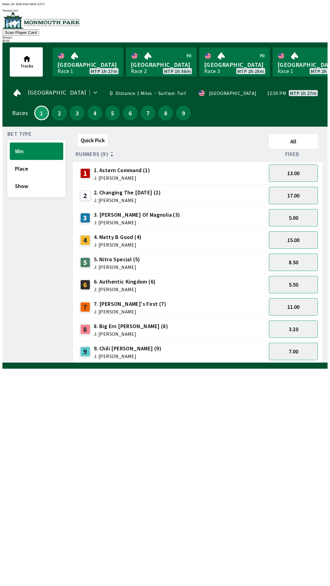
click at [56, 109] on button "2" at bounding box center [59, 113] width 15 height 15
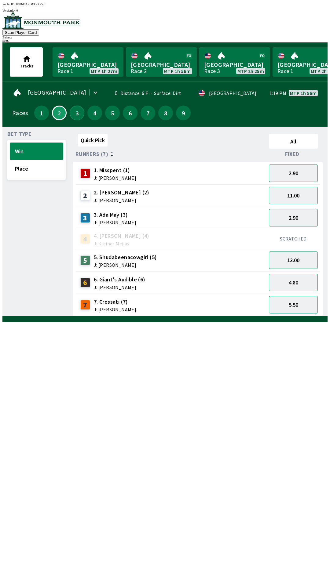
click at [73, 114] on button "3" at bounding box center [77, 113] width 15 height 15
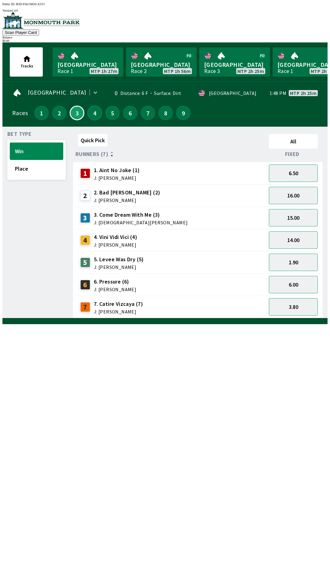
click at [92, 113] on button "4" at bounding box center [94, 113] width 15 height 15
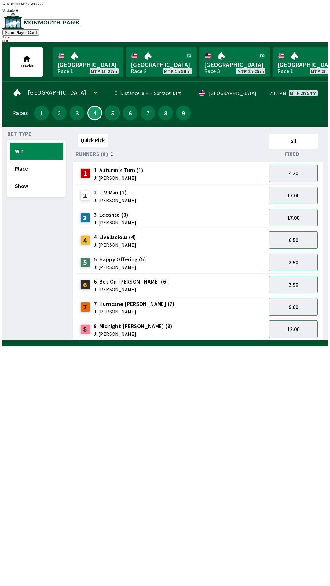
click at [111, 115] on button "5" at bounding box center [112, 113] width 15 height 15
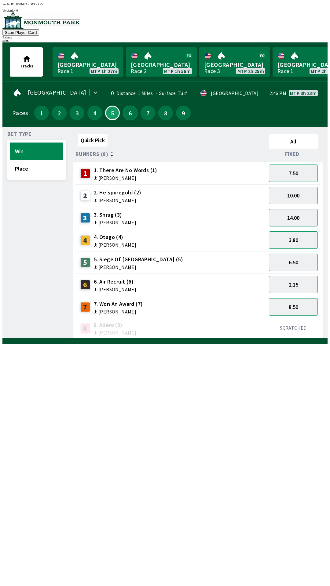
click at [130, 114] on button "6" at bounding box center [130, 113] width 15 height 15
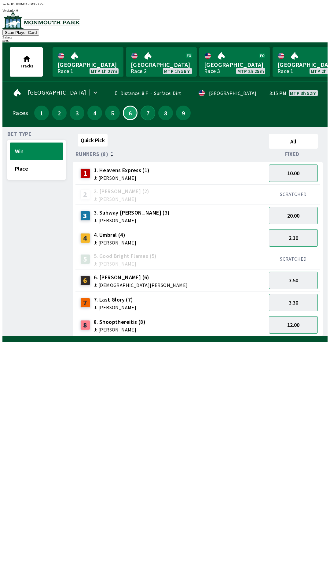
click at [144, 110] on button "7" at bounding box center [147, 113] width 15 height 15
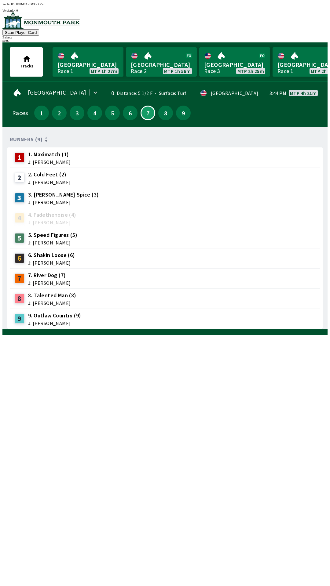
click at [158, 115] on div "8" at bounding box center [165, 113] width 15 height 15
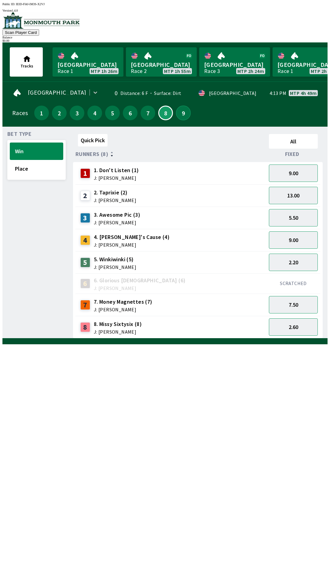
click at [183, 114] on button "9" at bounding box center [183, 113] width 15 height 15
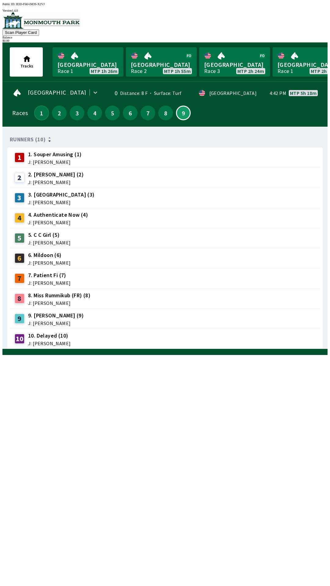
click at [42, 112] on button "1" at bounding box center [41, 113] width 15 height 15
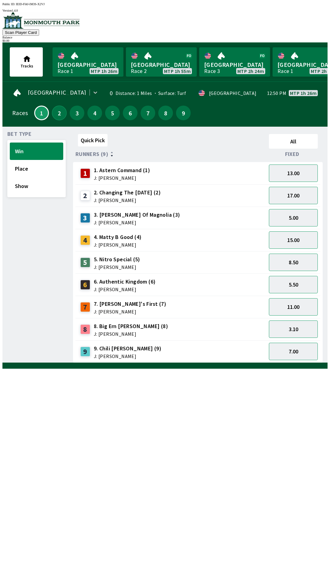
click at [60, 114] on button "2" at bounding box center [59, 113] width 15 height 15
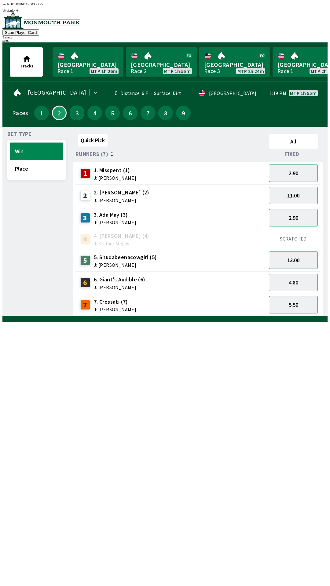
click at [74, 114] on button "3" at bounding box center [77, 113] width 15 height 15
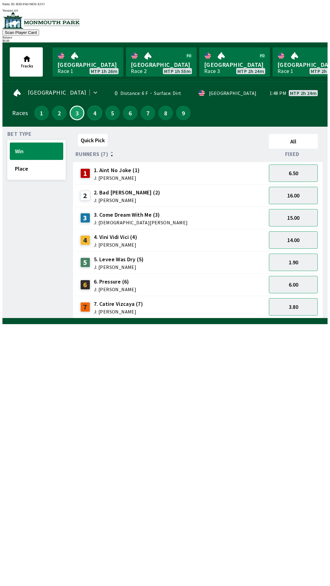
click at [95, 113] on button "4" at bounding box center [94, 113] width 15 height 15
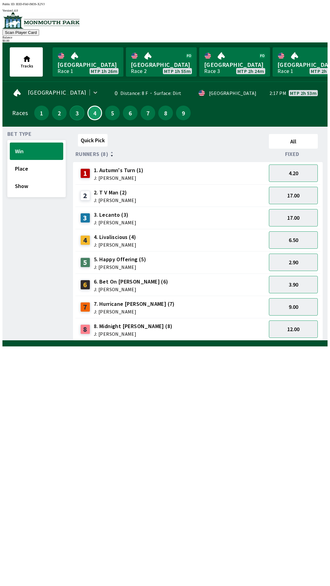
click at [74, 112] on button "3" at bounding box center [77, 113] width 15 height 15
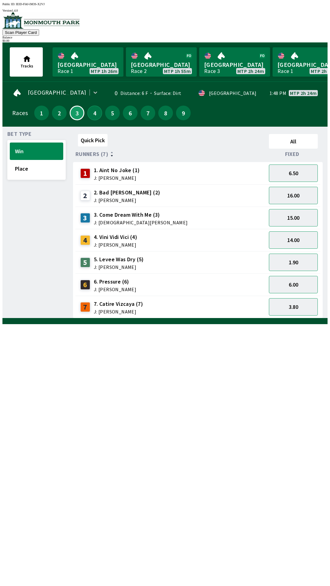
click at [93, 110] on button "4" at bounding box center [94, 113] width 15 height 15
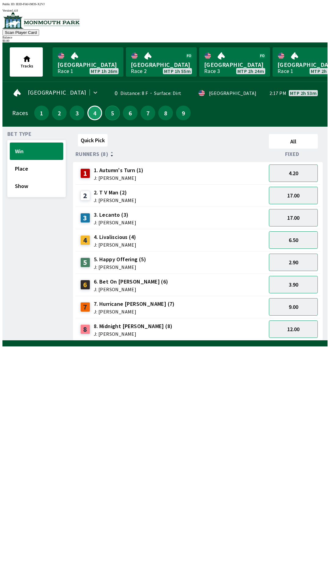
click at [112, 114] on button "5" at bounding box center [112, 113] width 15 height 15
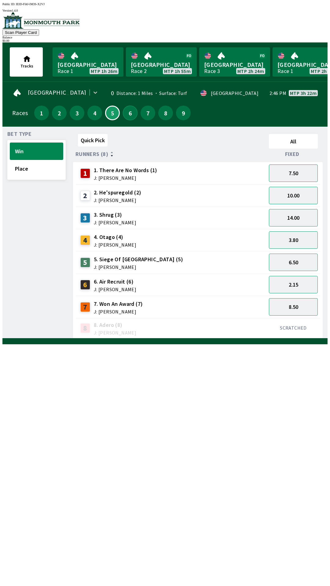
click at [127, 114] on button "6" at bounding box center [130, 113] width 15 height 15
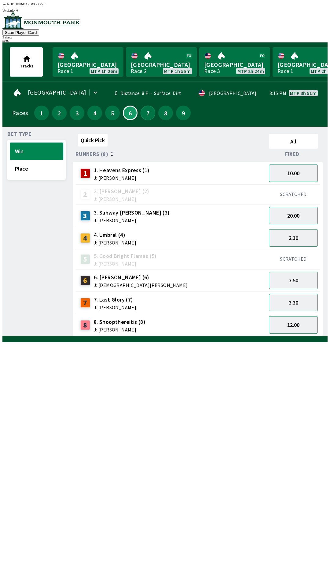
click at [146, 114] on button "7" at bounding box center [147, 113] width 15 height 15
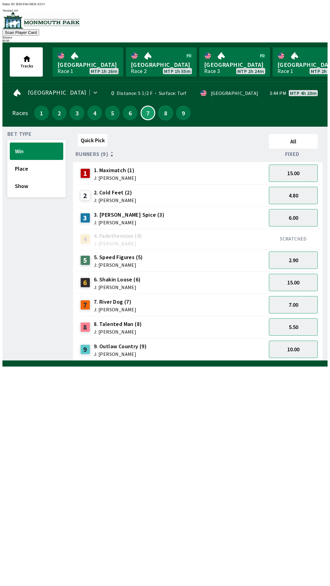
click at [163, 115] on button "8" at bounding box center [165, 113] width 15 height 15
